Goal: Task Accomplishment & Management: Use online tool/utility

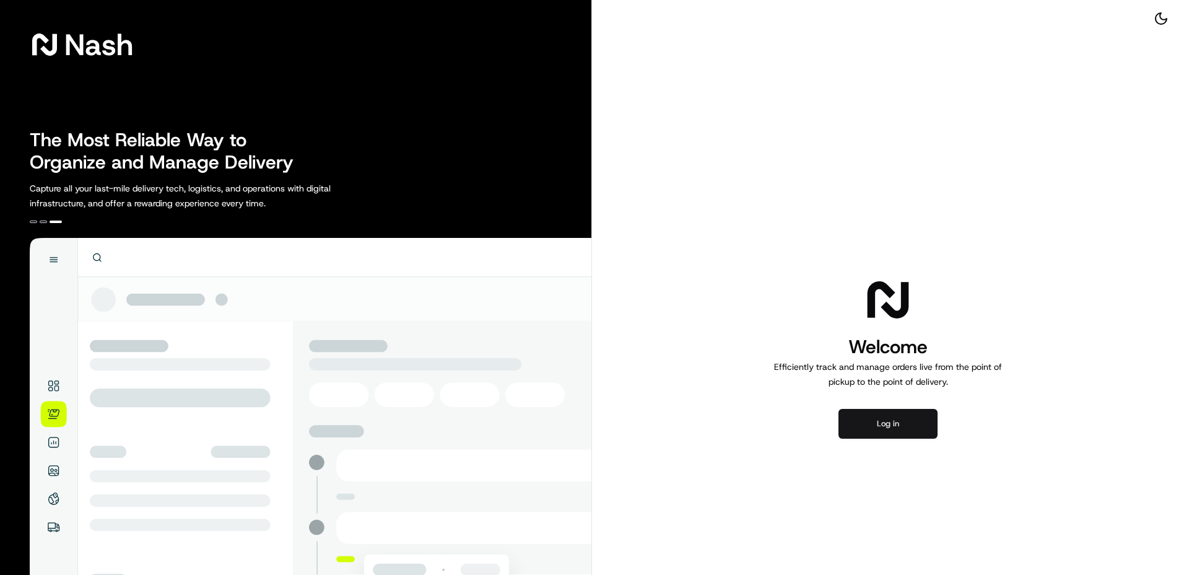
click at [885, 424] on button "Log in" at bounding box center [888, 424] width 99 height 30
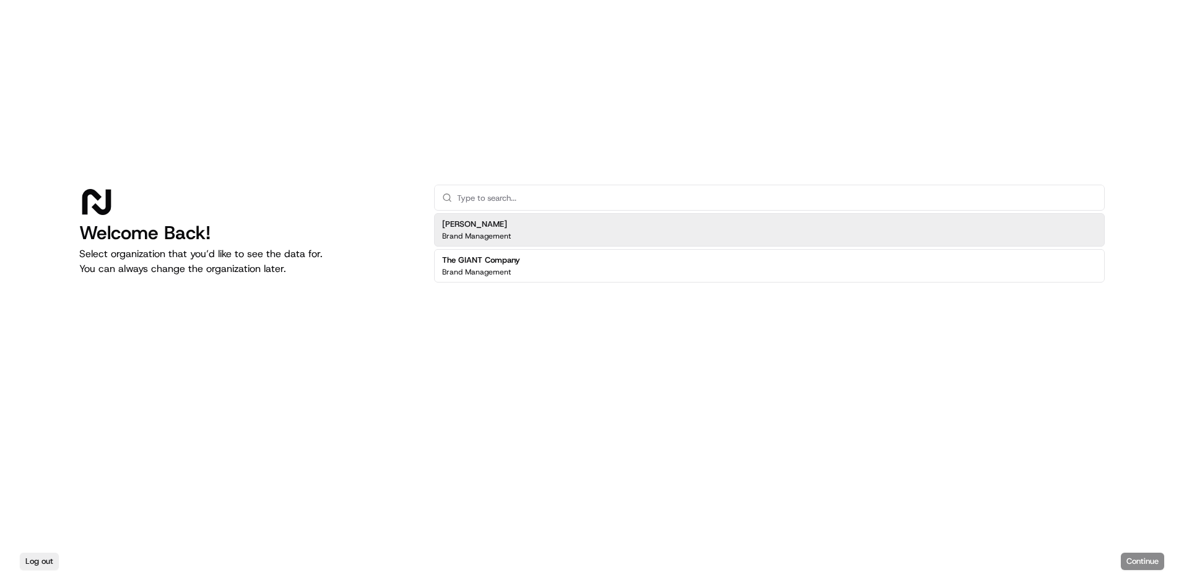
click at [530, 242] on div "[PERSON_NAME] Brand Management" at bounding box center [769, 229] width 671 height 33
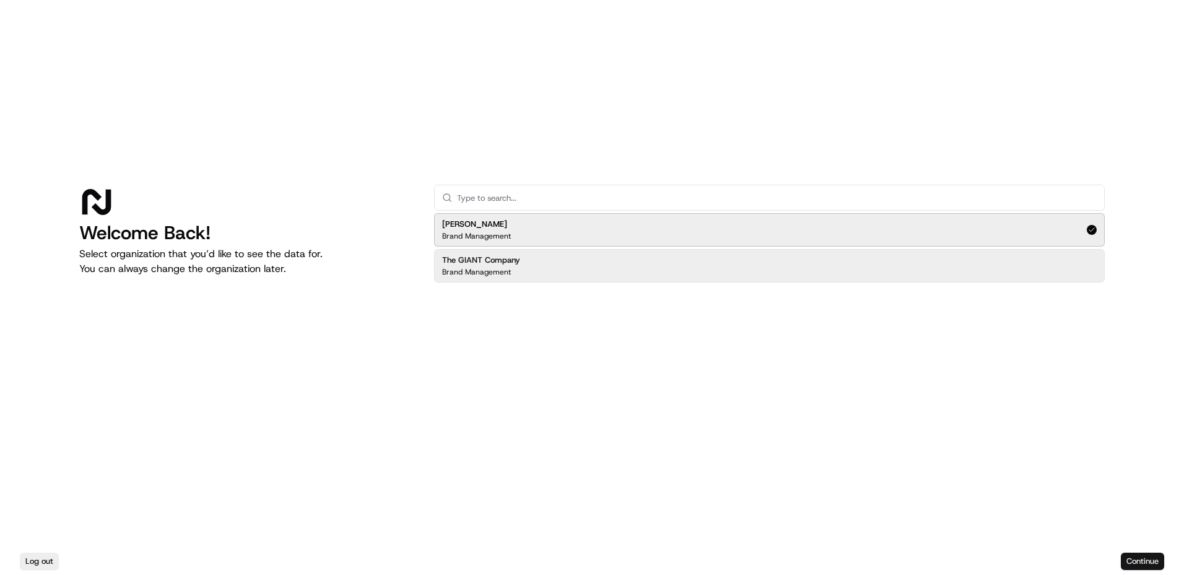
click at [1149, 561] on button "Continue" at bounding box center [1142, 561] width 43 height 17
